Goal: Information Seeking & Learning: Learn about a topic

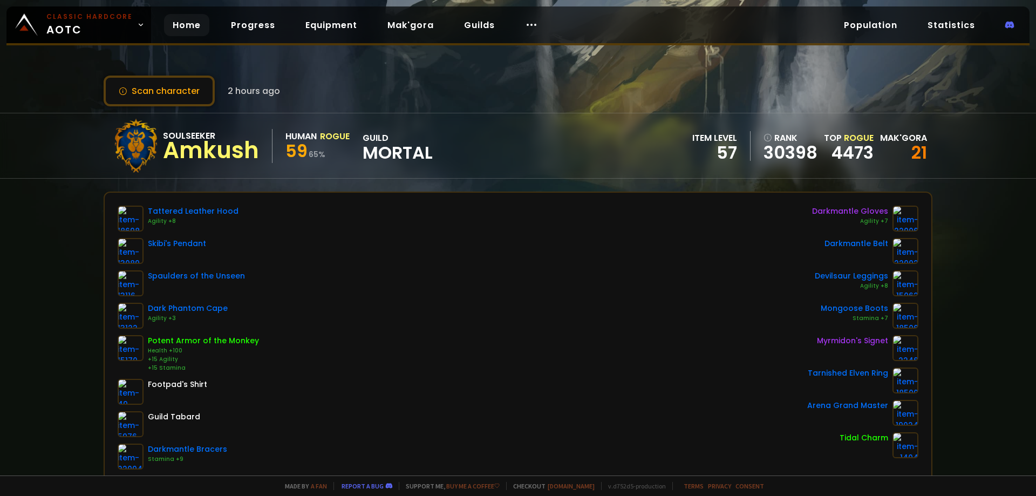
click at [182, 28] on link "Home" at bounding box center [186, 25] width 45 height 22
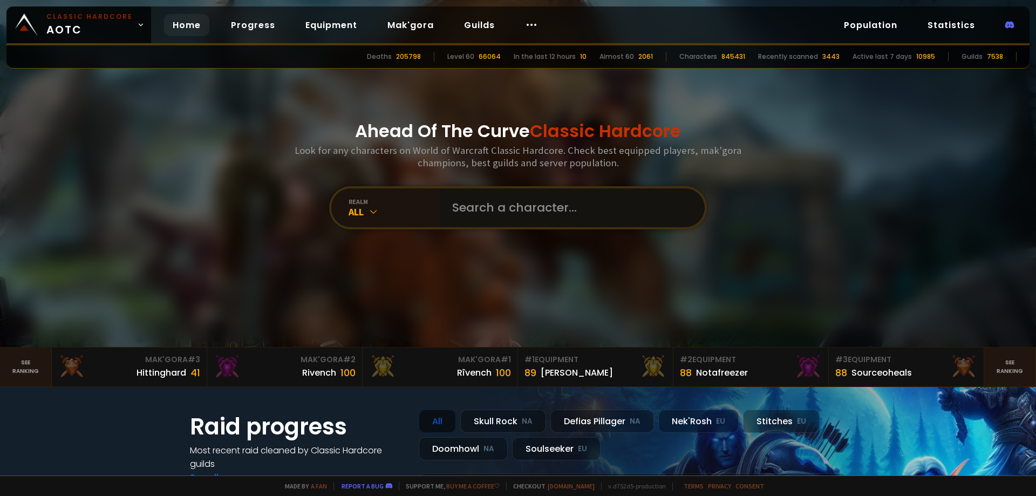
click at [449, 208] on input "text" at bounding box center [569, 207] width 246 height 39
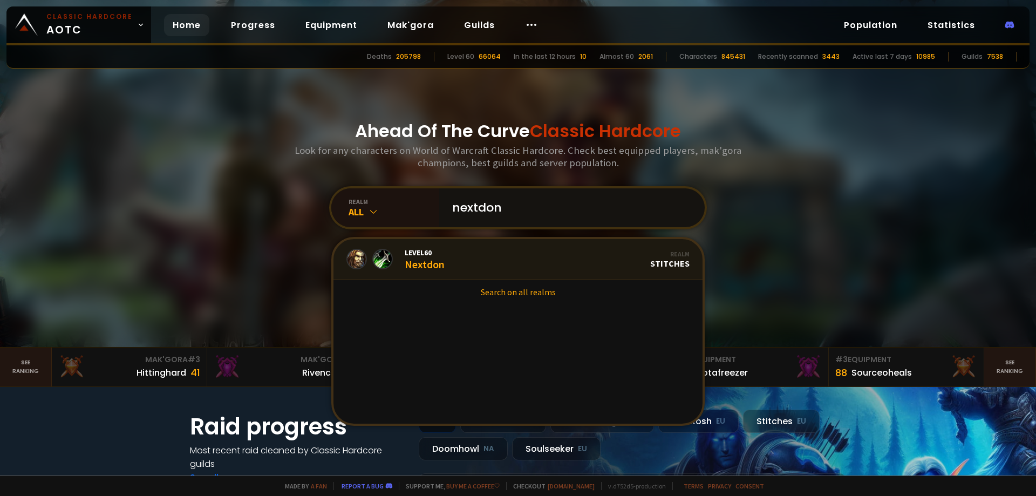
type input "nextdon"
click at [505, 261] on link "Level 60 Nextdon Realm Stitches" at bounding box center [517, 259] width 369 height 41
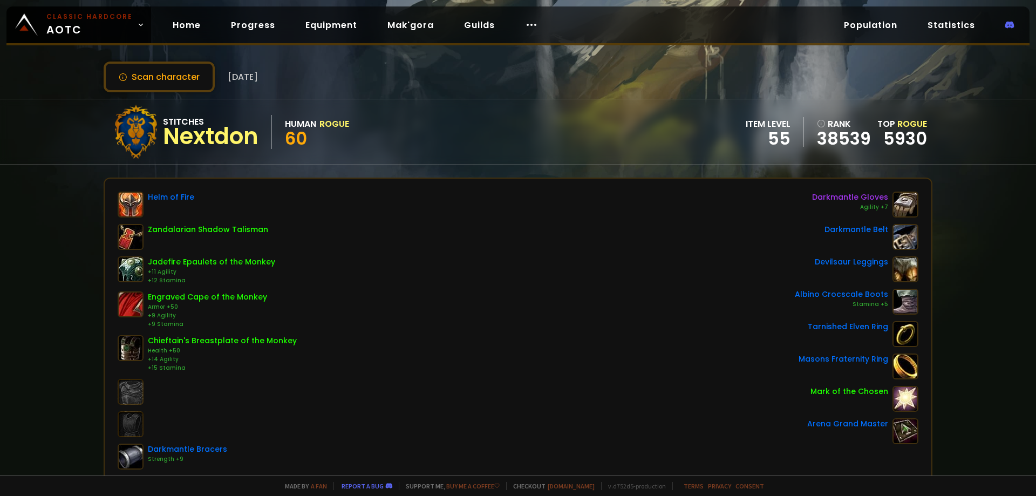
scroll to position [54, 0]
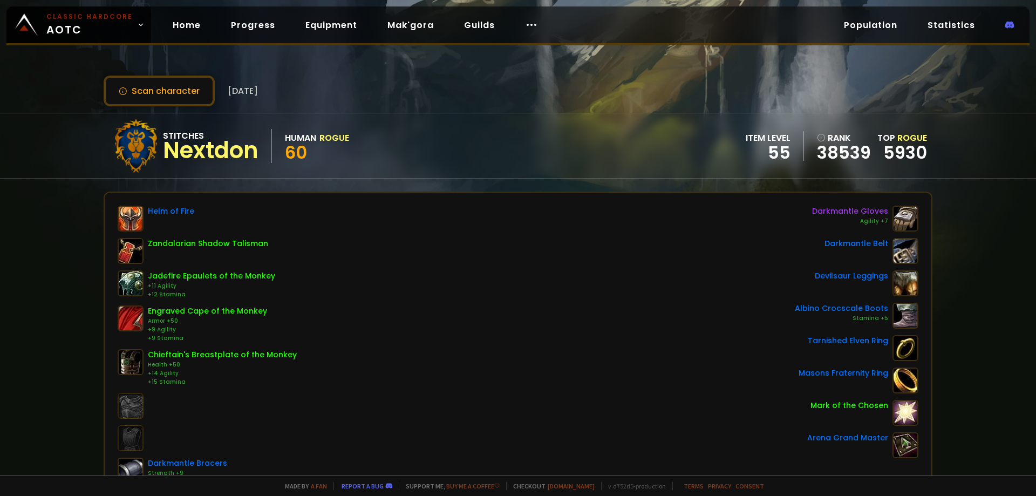
click at [222, 244] on div "Zandalarian Shadow Talisman" at bounding box center [208, 243] width 120 height 11
click at [133, 246] on img at bounding box center [131, 251] width 26 height 26
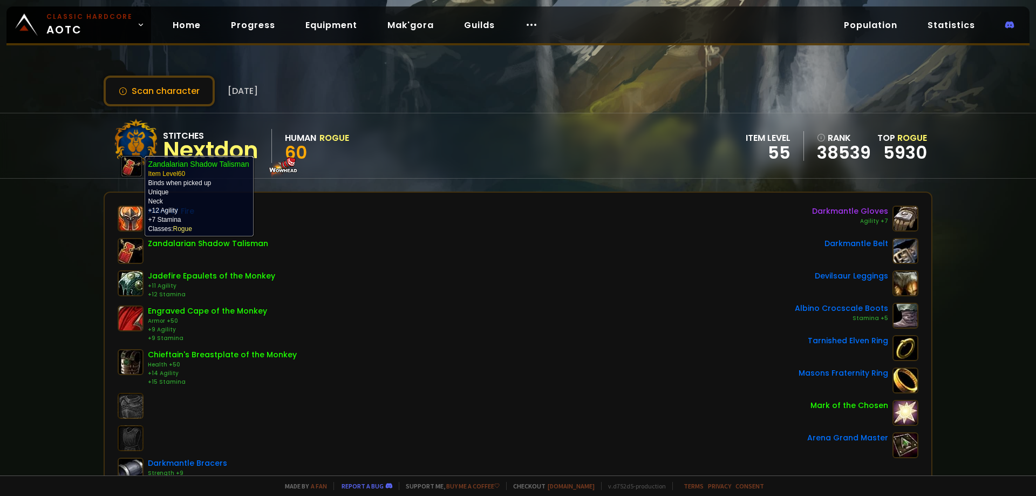
click at [133, 246] on img at bounding box center [131, 251] width 26 height 26
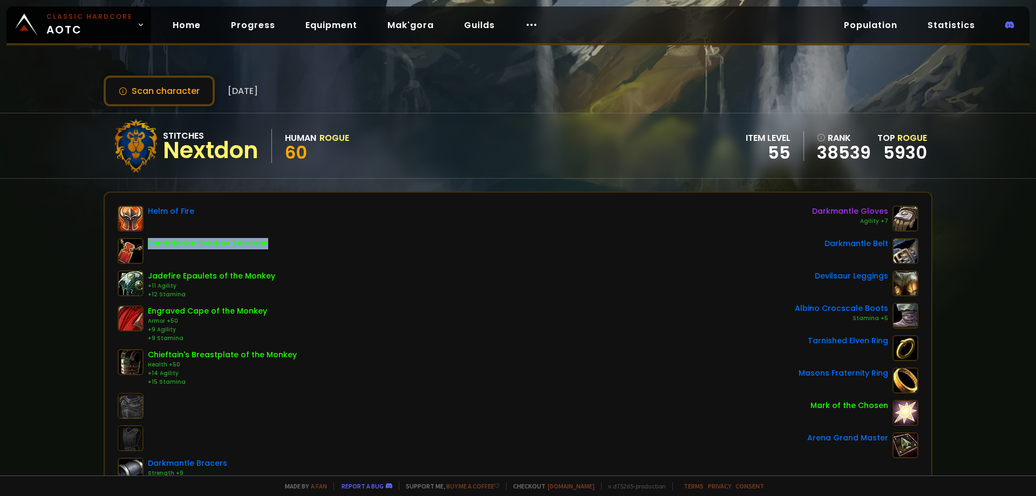
drag, startPoint x: 145, startPoint y: 243, endPoint x: 273, endPoint y: 241, distance: 127.9
click at [273, 241] on div "Zandalarian Shadow Talisman" at bounding box center [207, 251] width 179 height 26
copy div "Zandalarian Shadow Talisman"
